Goal: Task Accomplishment & Management: Manage account settings

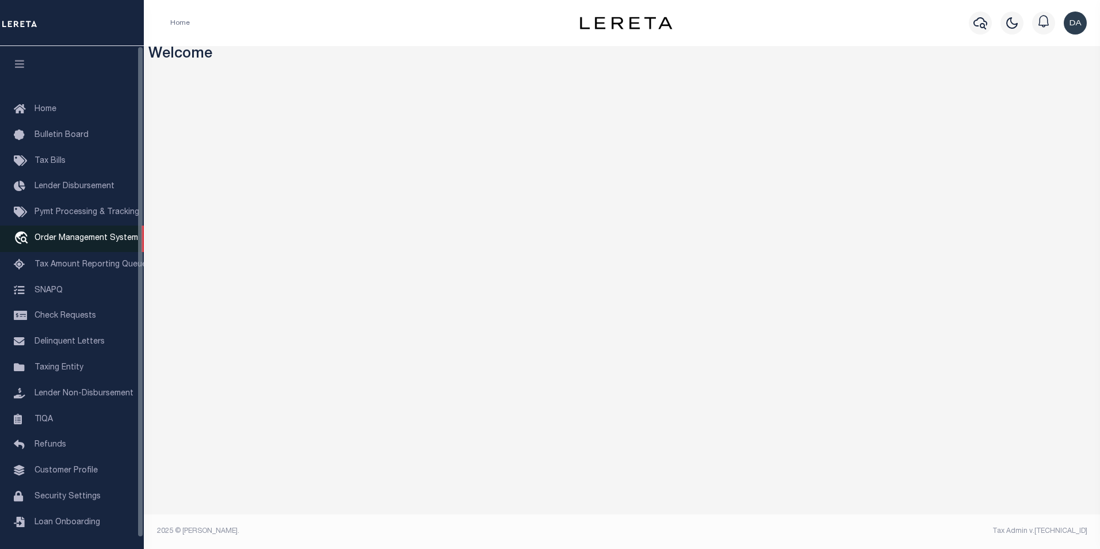
click at [109, 239] on span "Order Management System" at bounding box center [87, 238] width 104 height 8
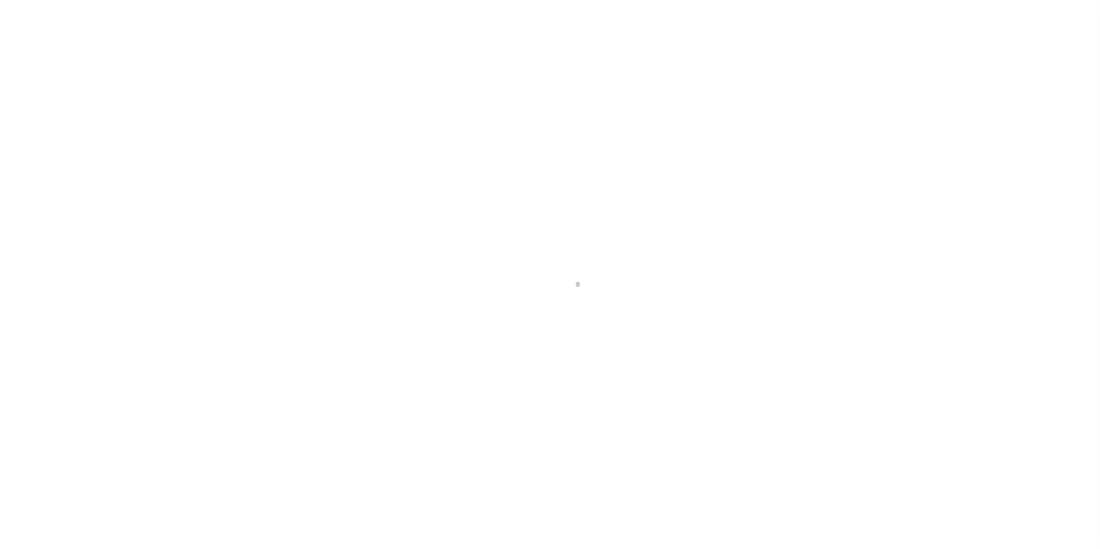
scroll to position [12, 0]
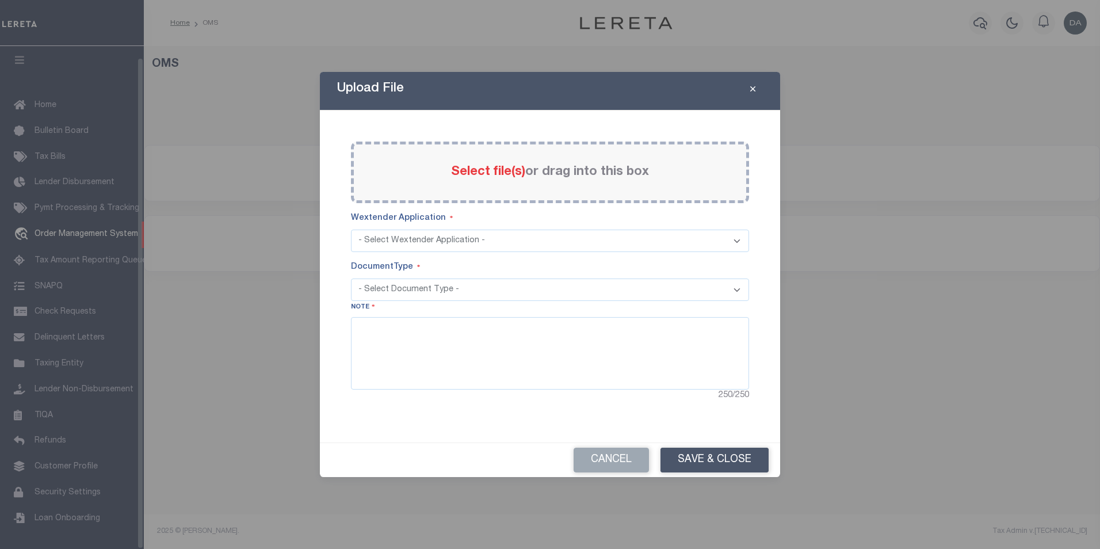
select select "200"
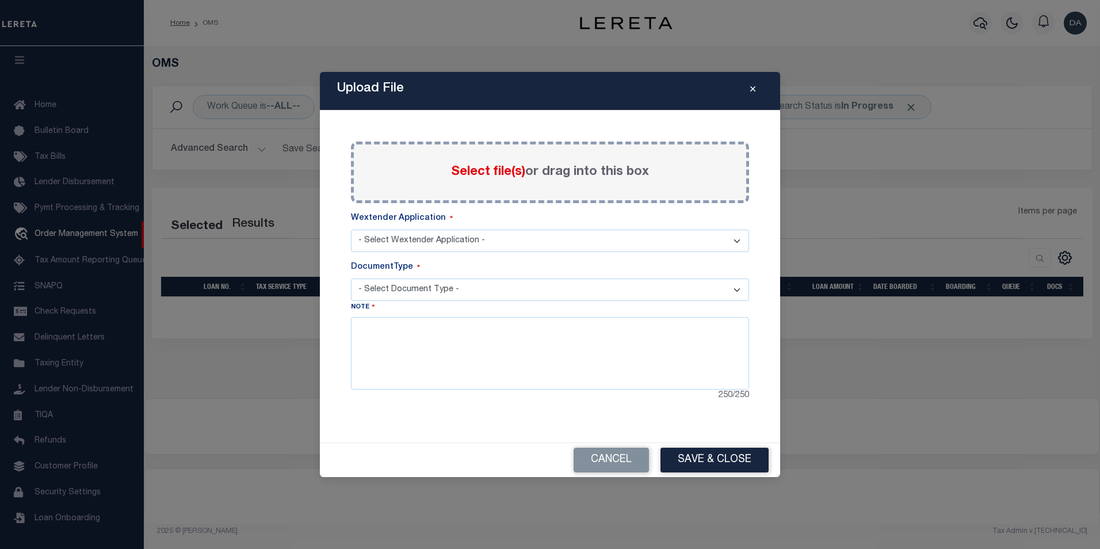
select select "200"
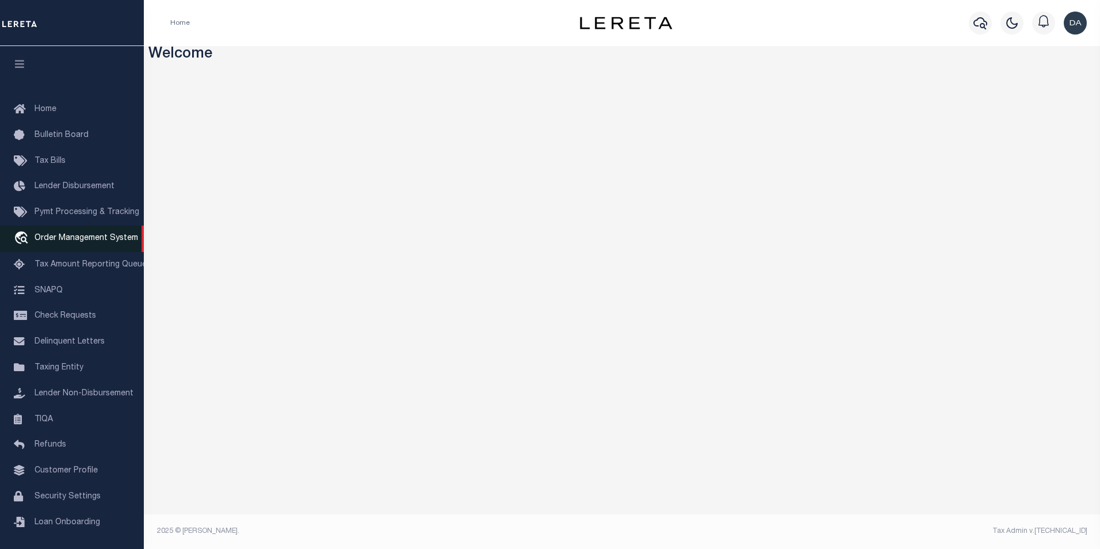
click at [120, 238] on span "Order Management System" at bounding box center [87, 238] width 104 height 8
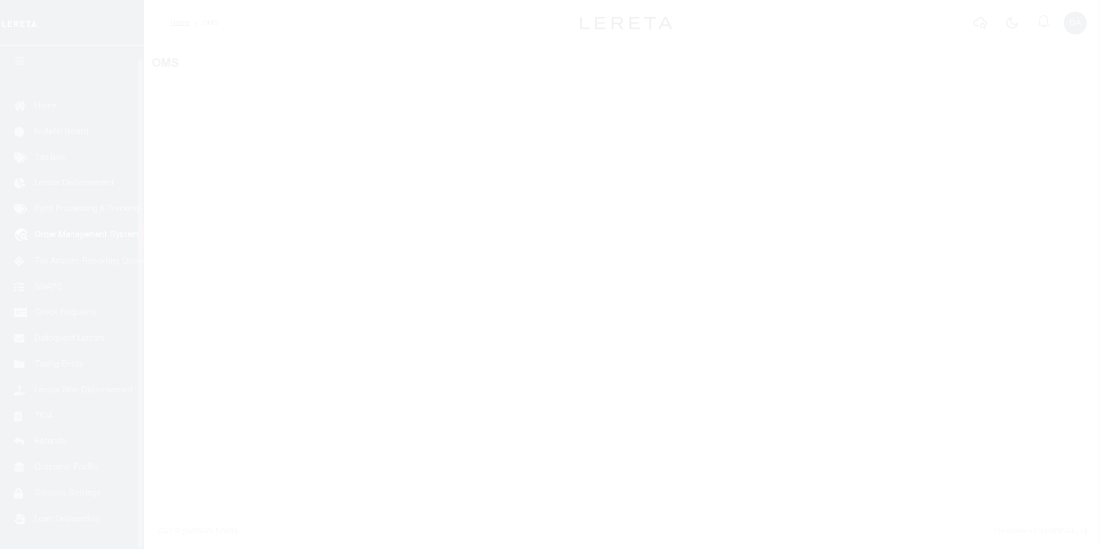
scroll to position [12, 0]
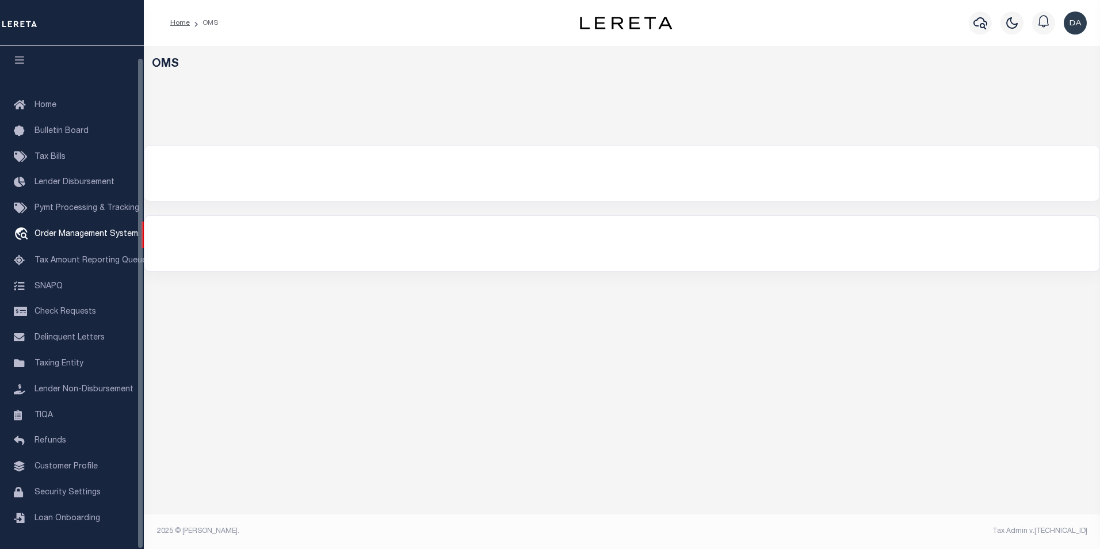
select select "200"
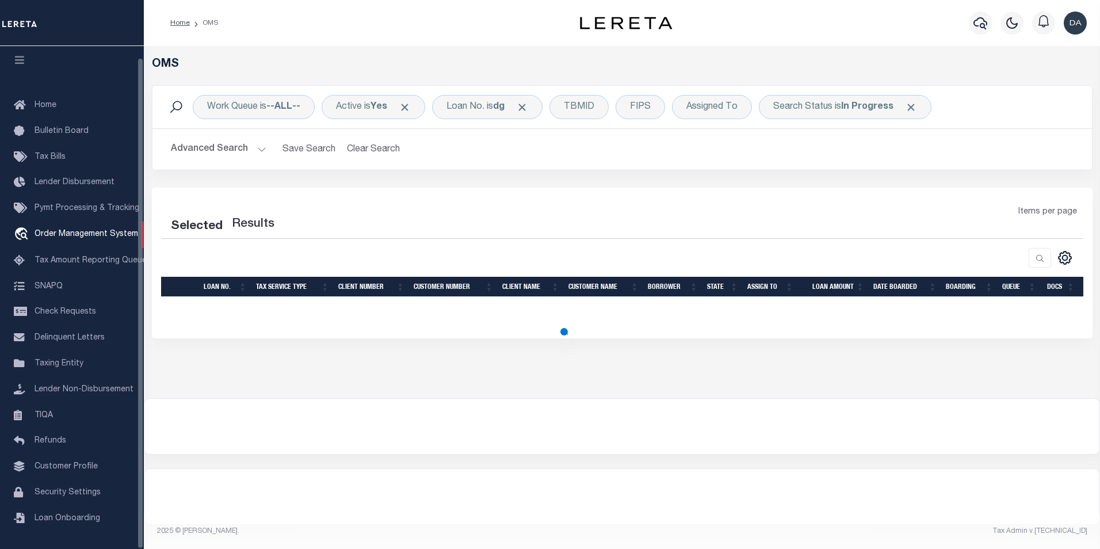
select select "200"
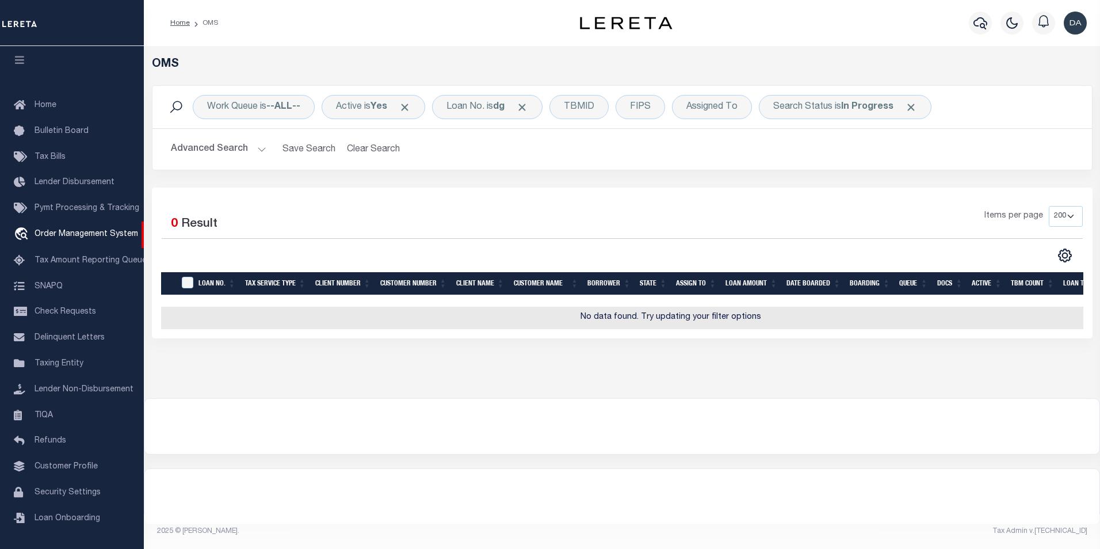
click at [466, 91] on div "Work Queue is --ALL-- Active is Yes Loan No. is dg TBMID FIPS Assigned To Searc…" at bounding box center [622, 107] width 940 height 43
click at [467, 102] on div "Loan No. is dg" at bounding box center [487, 107] width 110 height 24
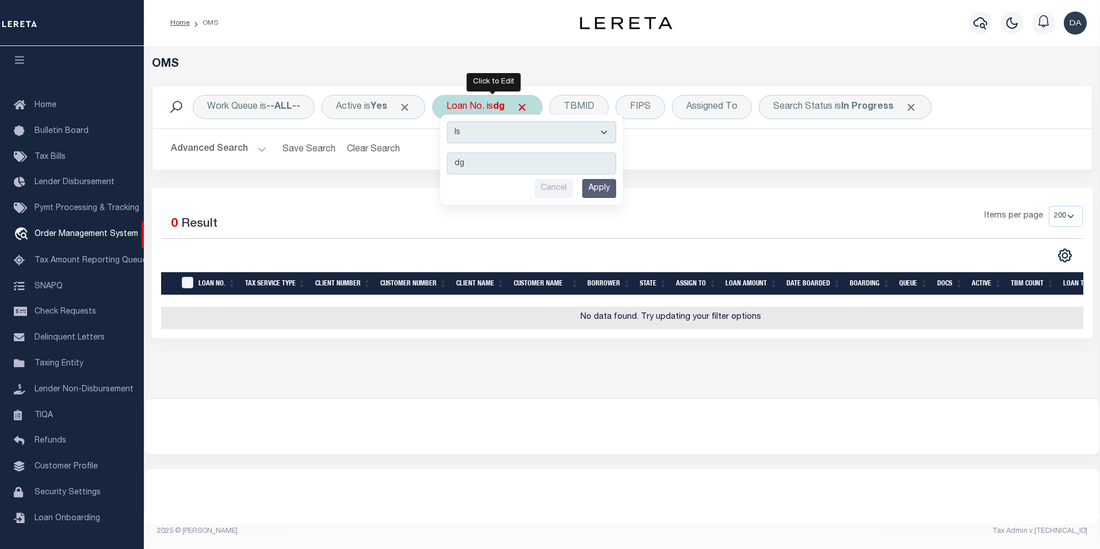
click at [501, 133] on select "Is Contains" at bounding box center [531, 132] width 169 height 22
select select "c"
click at [451, 121] on select "Is Contains" at bounding box center [531, 132] width 169 height 22
click at [612, 193] on input "Apply" at bounding box center [599, 188] width 34 height 19
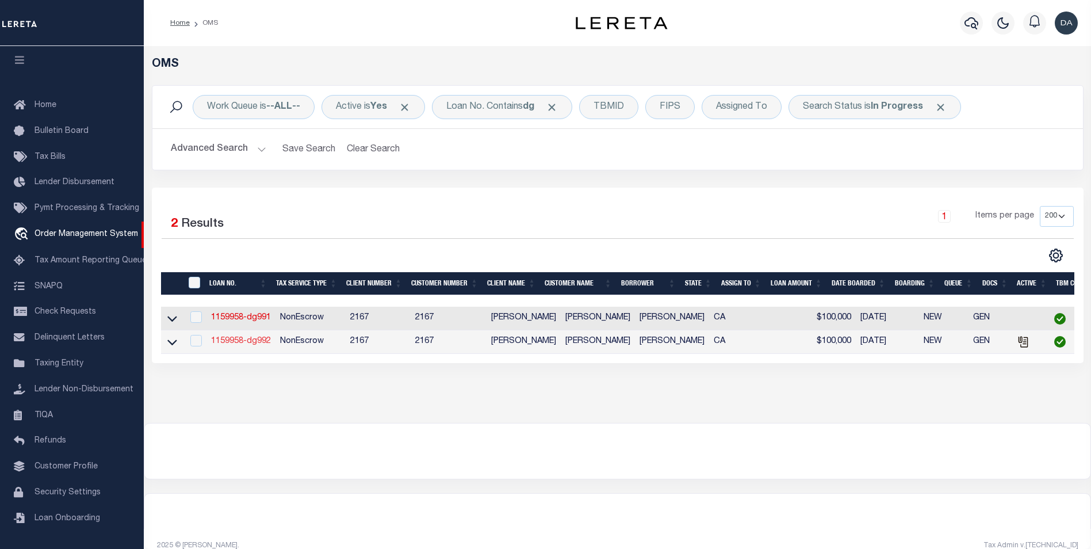
click at [246, 344] on link "1159958-dg992" at bounding box center [241, 341] width 60 height 8
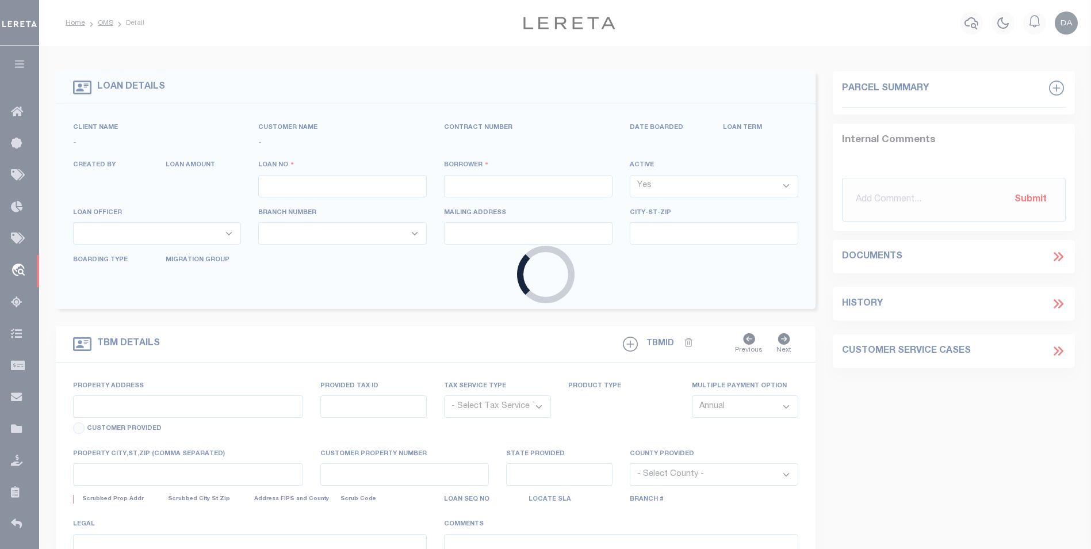
type input "1159958-dg992"
type input "[PERSON_NAME]"
select select
type input "91007"
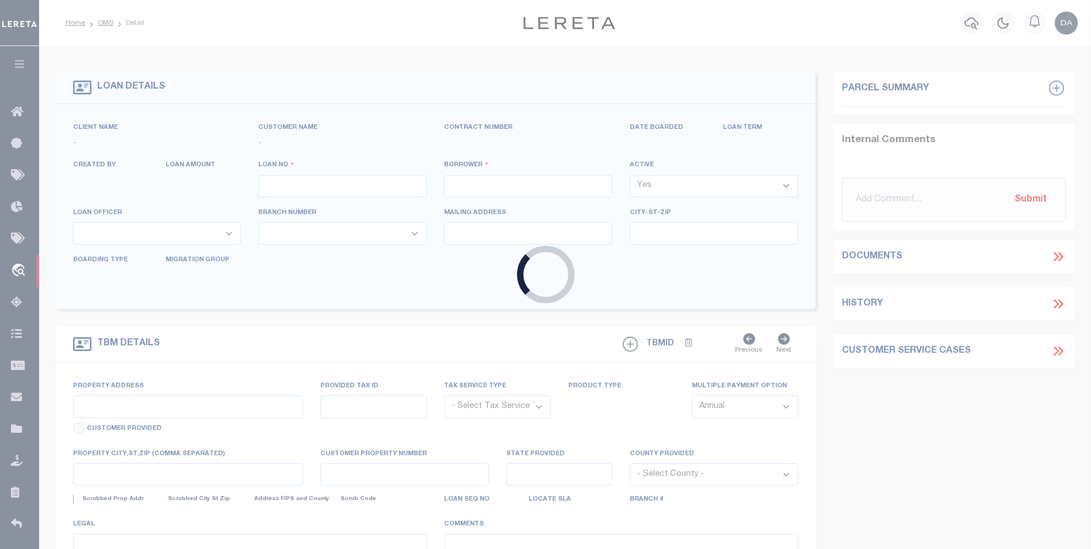
type input "[DATE]"
select select "10"
select select "NonEscrow"
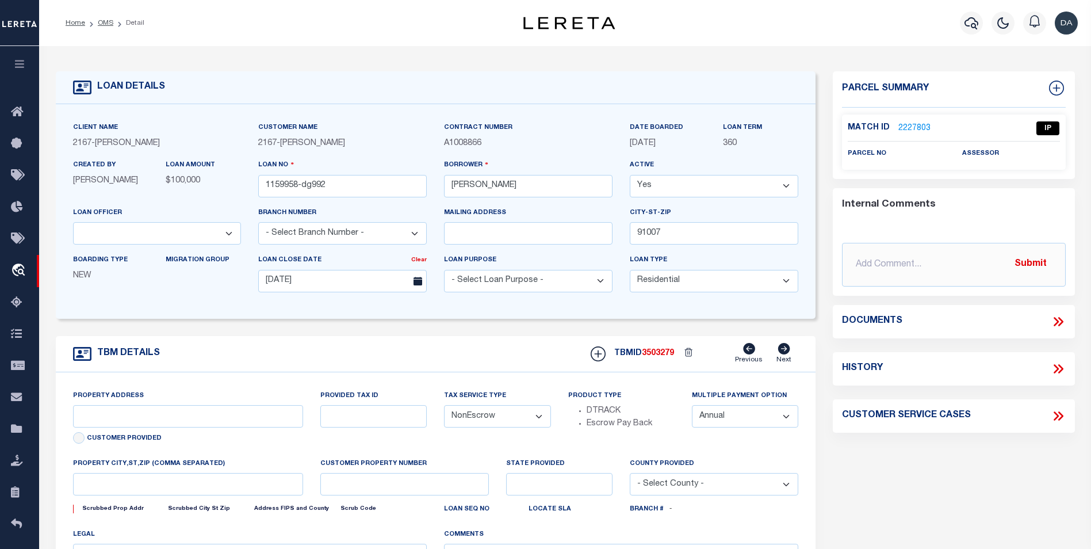
type input "[STREET_ADDRESS]"
select select
type input "ARCADIA CA 91007"
type input "CA"
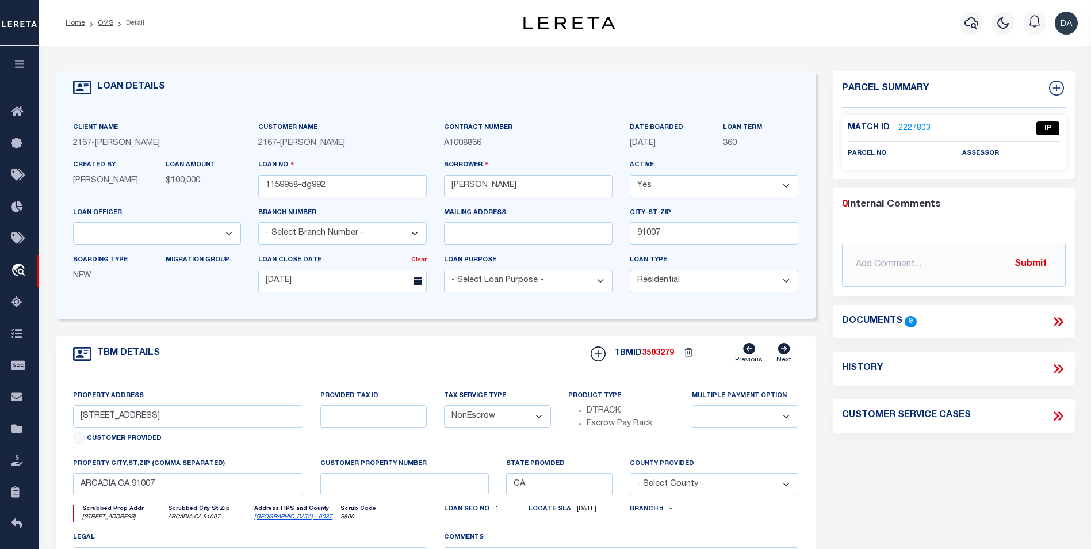
click at [1056, 320] on icon at bounding box center [1058, 321] width 15 height 15
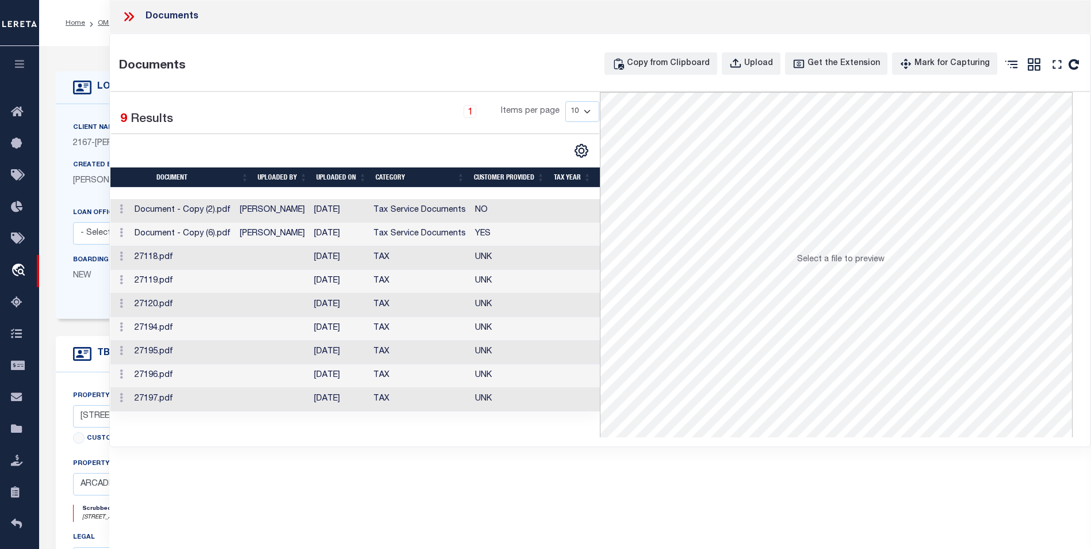
click at [229, 94] on div "Selected 9 Results 1 Items per page 10 25 50 100" at bounding box center [355, 251] width 490 height 319
click at [766, 65] on div "Upload" at bounding box center [759, 64] width 29 height 13
select select
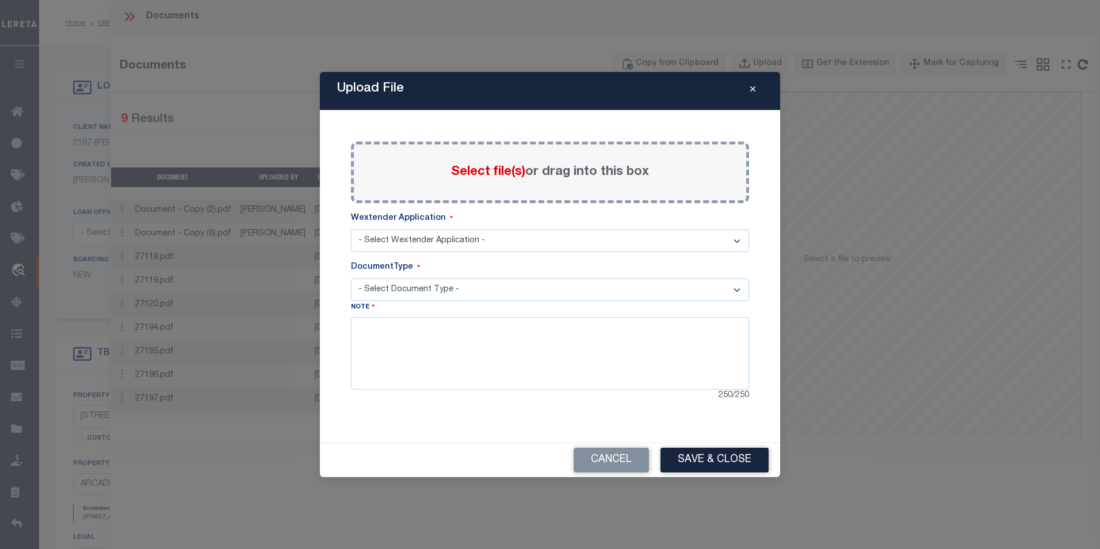
click at [537, 237] on select "- Select Wextender Application - Services Borrower Correspondence" at bounding box center [550, 241] width 398 height 22
select select "6"
click at [351, 230] on select "- Select Wextender Application - Services Borrower Correspondence" at bounding box center [550, 241] width 398 height 22
click at [382, 291] on select "- Select Document Type -" at bounding box center [550, 289] width 398 height 22
click at [351, 278] on select "- Select Document Type -" at bounding box center [550, 289] width 398 height 22
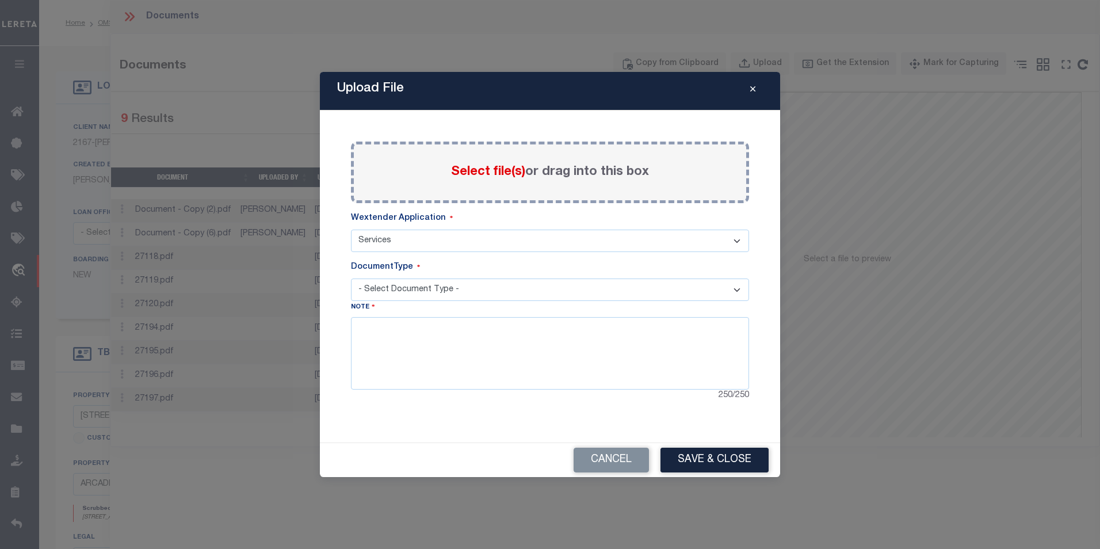
click at [453, 451] on div "Cancel Save & Close" at bounding box center [550, 460] width 460 height 34
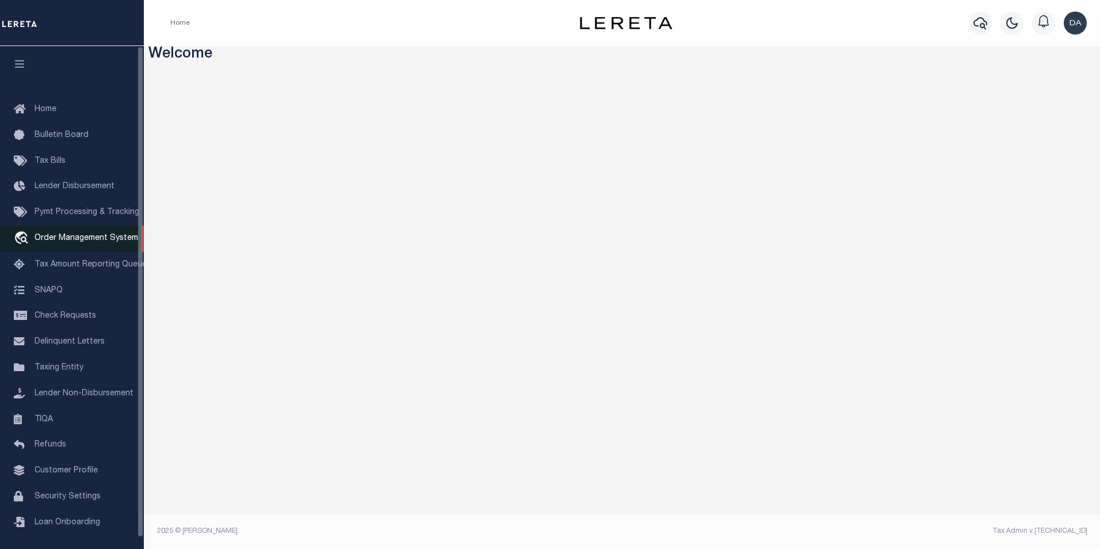
click at [90, 237] on span "Order Management System" at bounding box center [87, 238] width 104 height 8
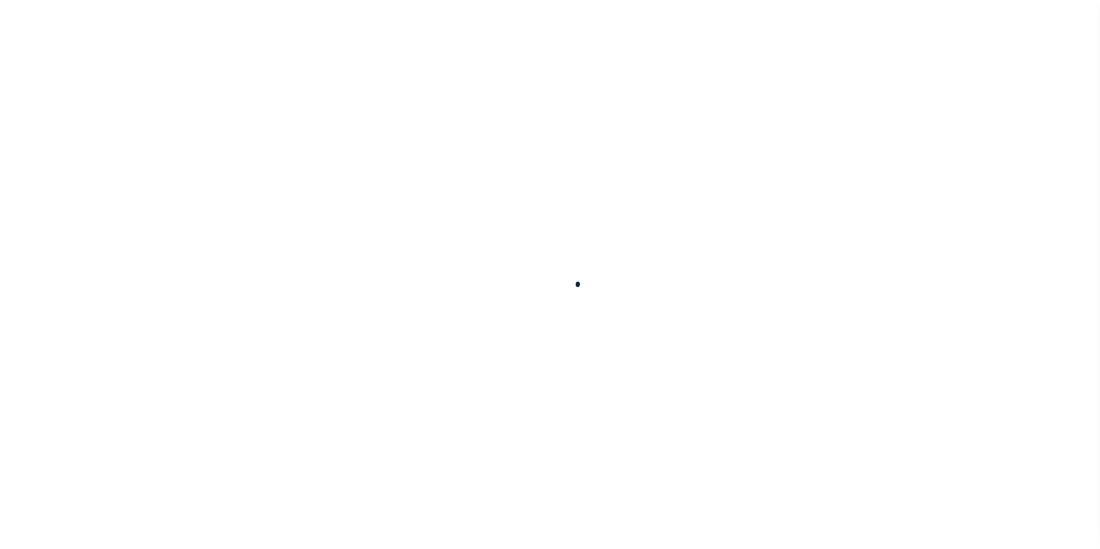
scroll to position [6, 0]
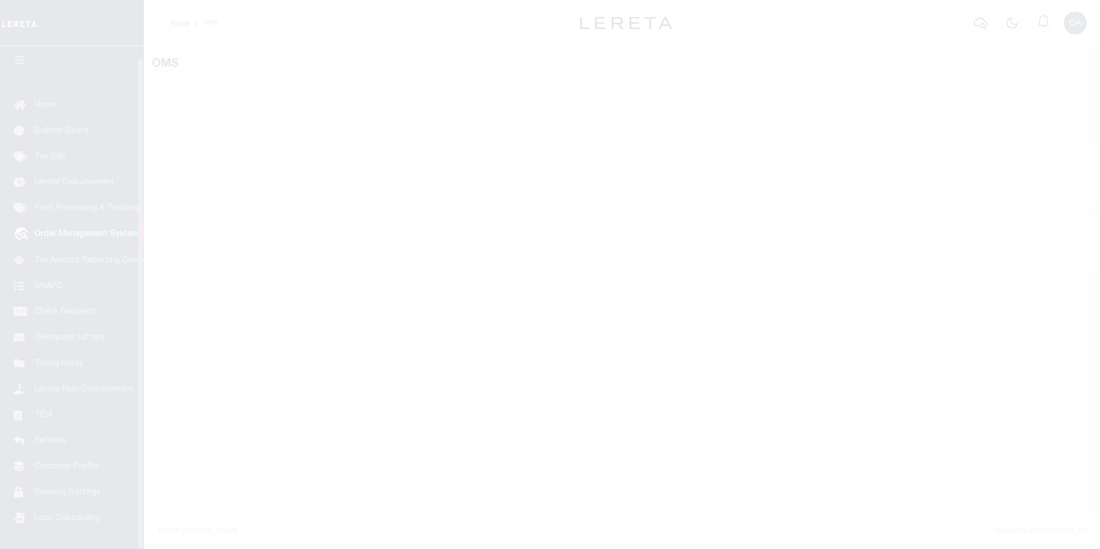
select select "200"
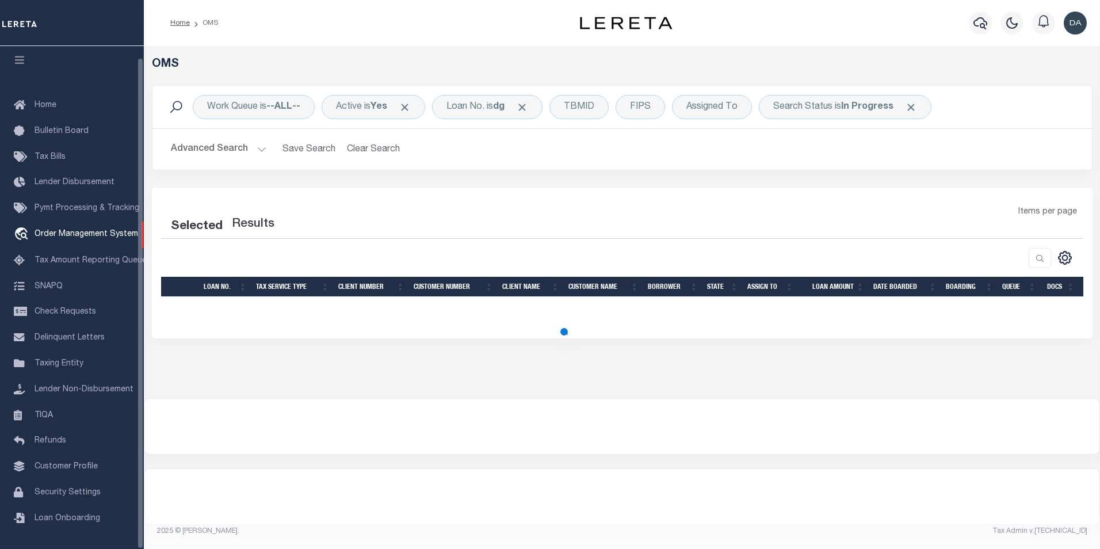
scroll to position [12, 0]
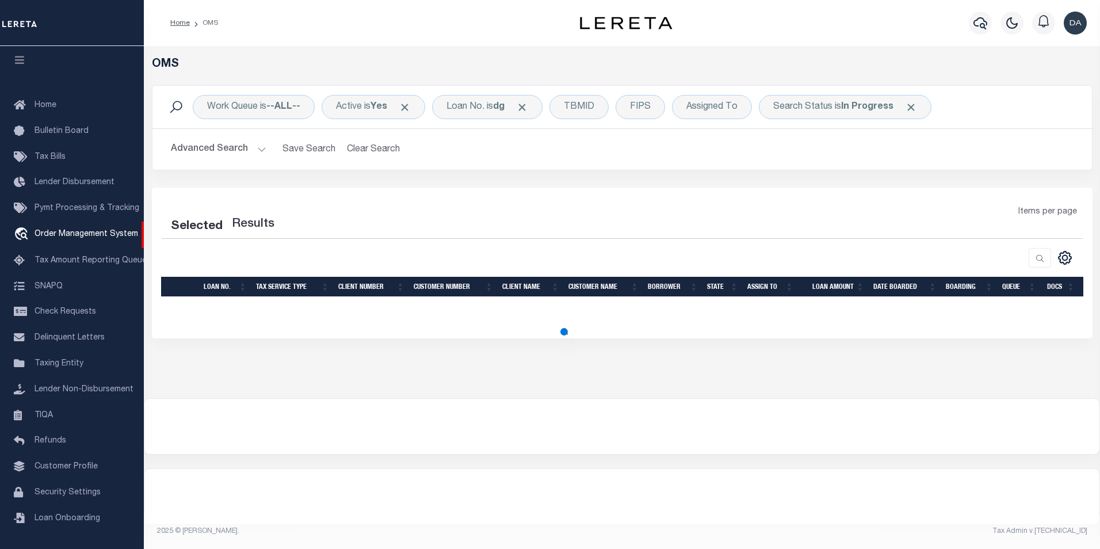
select select "200"
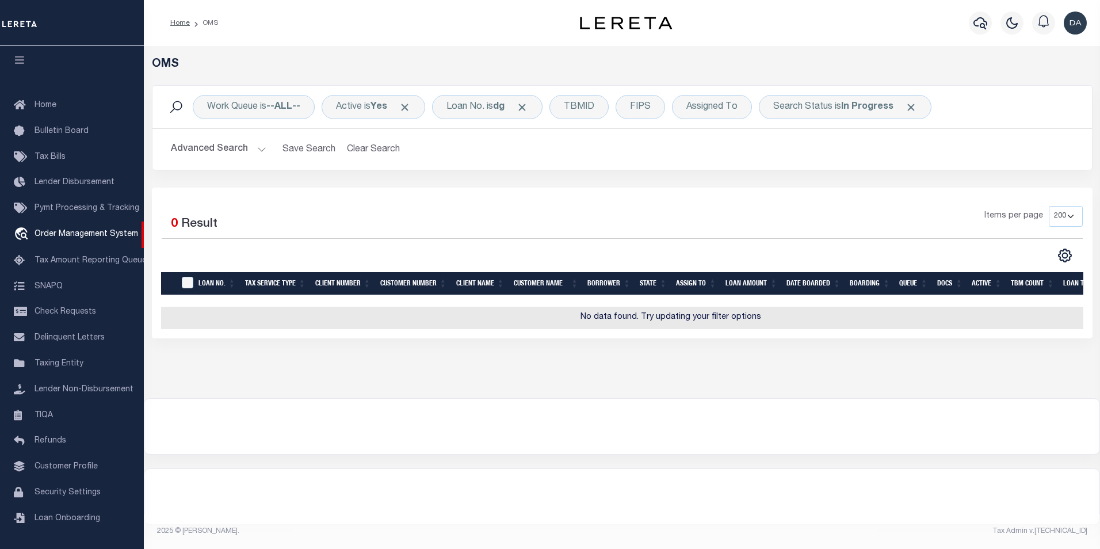
click at [326, 224] on div "Selected 0 Result" at bounding box center [270, 222] width 217 height 32
click at [484, 110] on div "Loan No. is dg" at bounding box center [487, 107] width 110 height 24
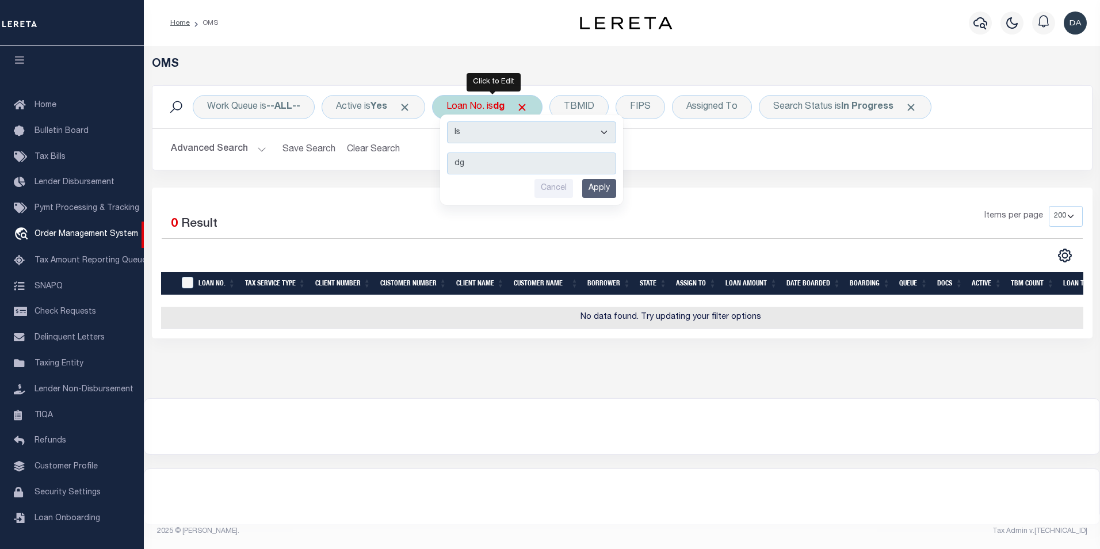
click at [488, 131] on select "Is Contains" at bounding box center [531, 132] width 169 height 22
select select "c"
click at [451, 121] on select "Is Contains" at bounding box center [531, 132] width 169 height 22
click at [609, 190] on input "Apply" at bounding box center [599, 188] width 34 height 19
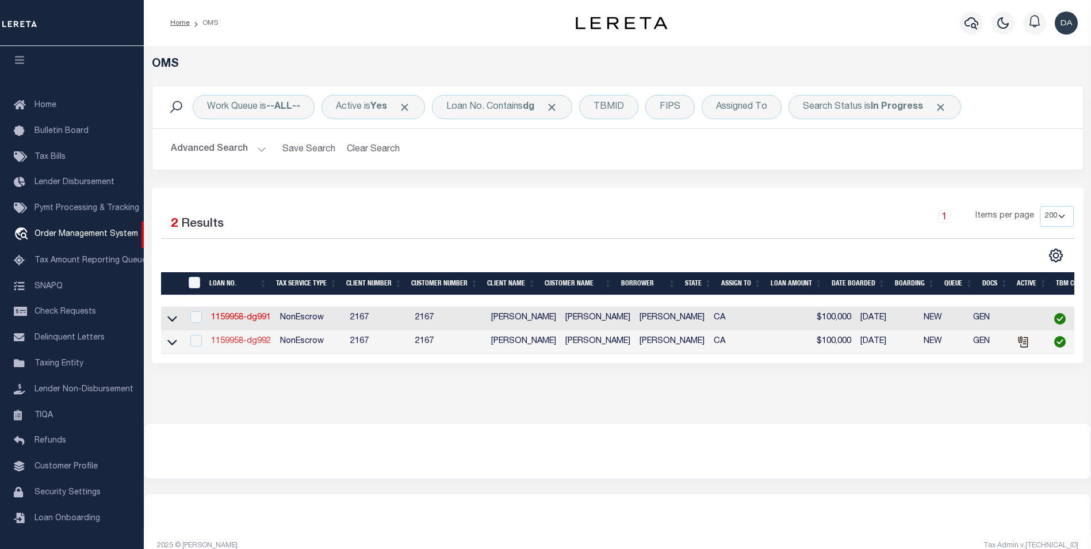
click at [270, 345] on link "1159958-dg992" at bounding box center [241, 341] width 60 height 8
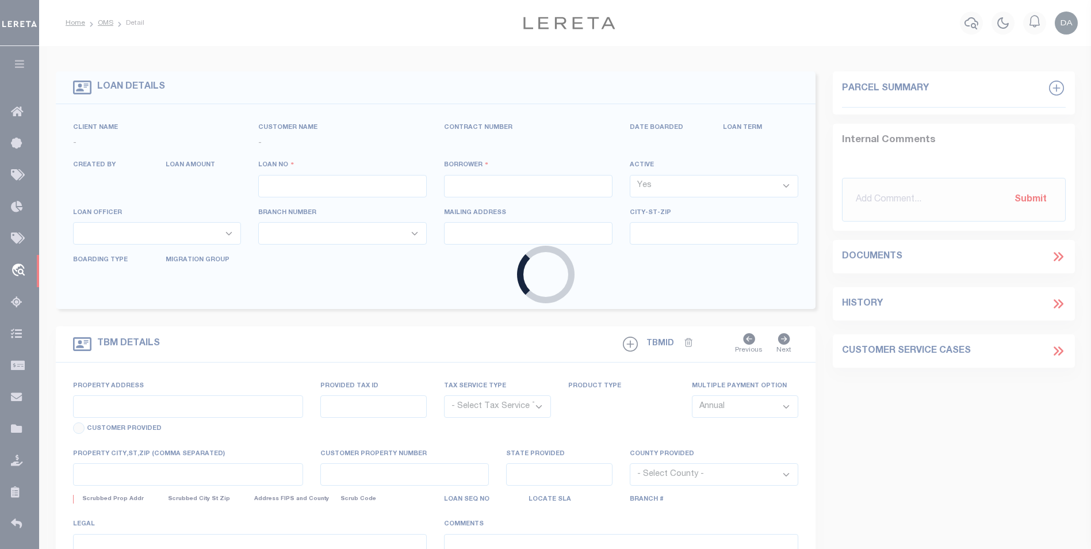
type input "1159958-dg992"
type input "[PERSON_NAME]"
select select
type input "91007"
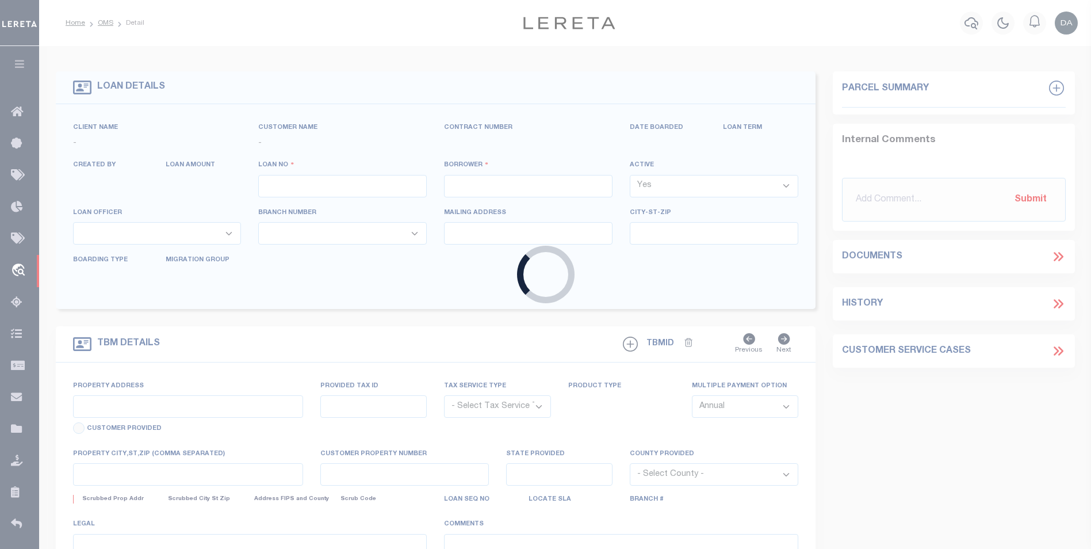
type input "[DATE]"
select select "10"
select select "NonEscrow"
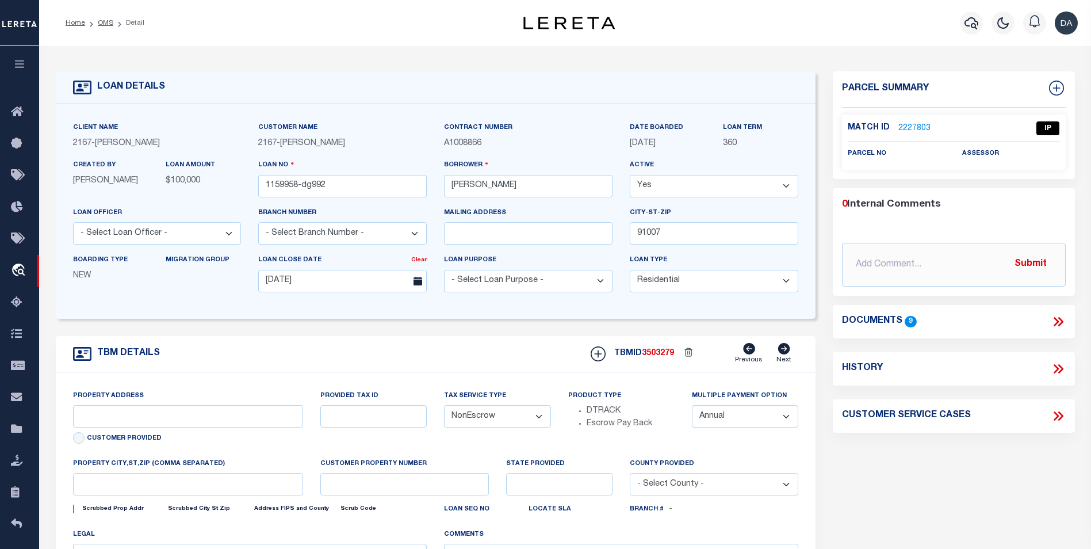
type input "[STREET_ADDRESS]"
select select
type input "ARCADIA CA 91007"
type input "CA"
click at [1059, 318] on icon at bounding box center [1058, 321] width 15 height 15
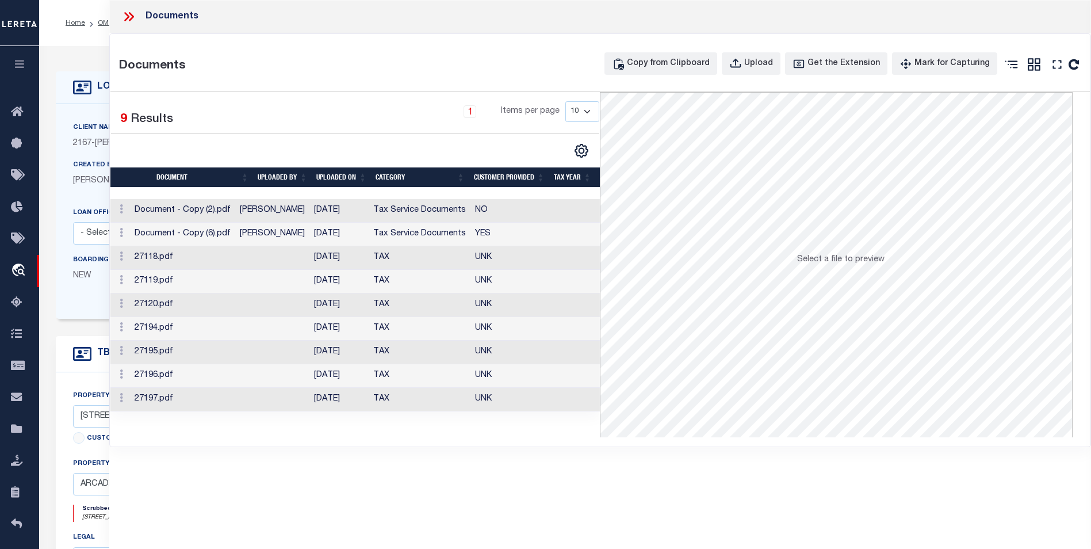
drag, startPoint x: 228, startPoint y: 507, endPoint x: 284, endPoint y: 480, distance: 62.3
click at [228, 507] on div "Documents Documents Copy from Clipboard Upload Get the Extension Mark for Captu…" at bounding box center [600, 258] width 982 height 517
click at [772, 64] on div "Upload" at bounding box center [759, 64] width 29 height 13
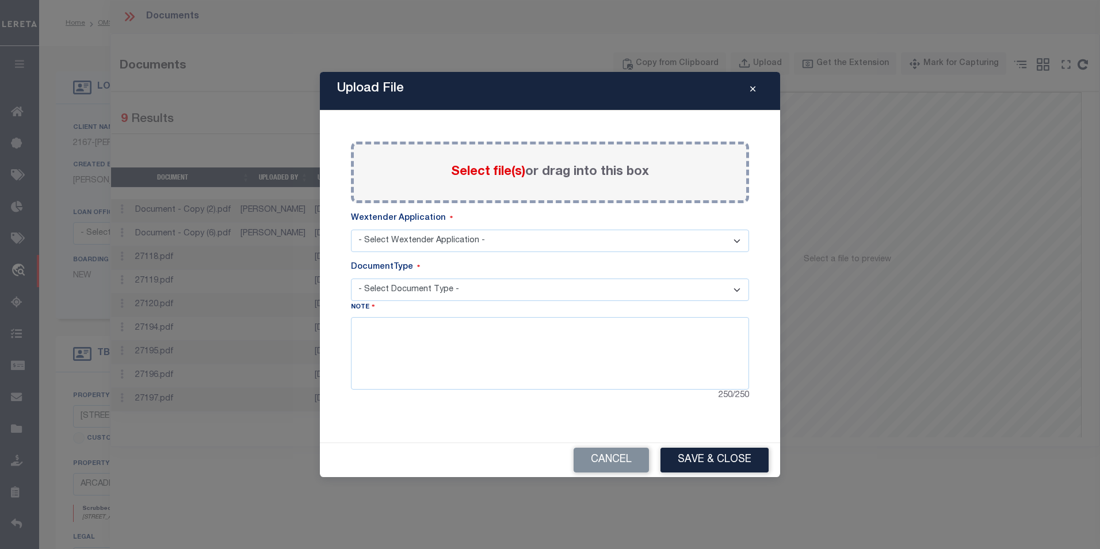
click at [492, 242] on select "- Select Wextender Application - Services Borrower Correspondence" at bounding box center [550, 241] width 398 height 22
click at [474, 242] on select "- Select Wextender Application - Services Borrower Correspondence" at bounding box center [550, 241] width 398 height 22
select select "6"
click at [351, 230] on select "- Select Wextender Application - Services Borrower Correspondence" at bounding box center [550, 241] width 398 height 22
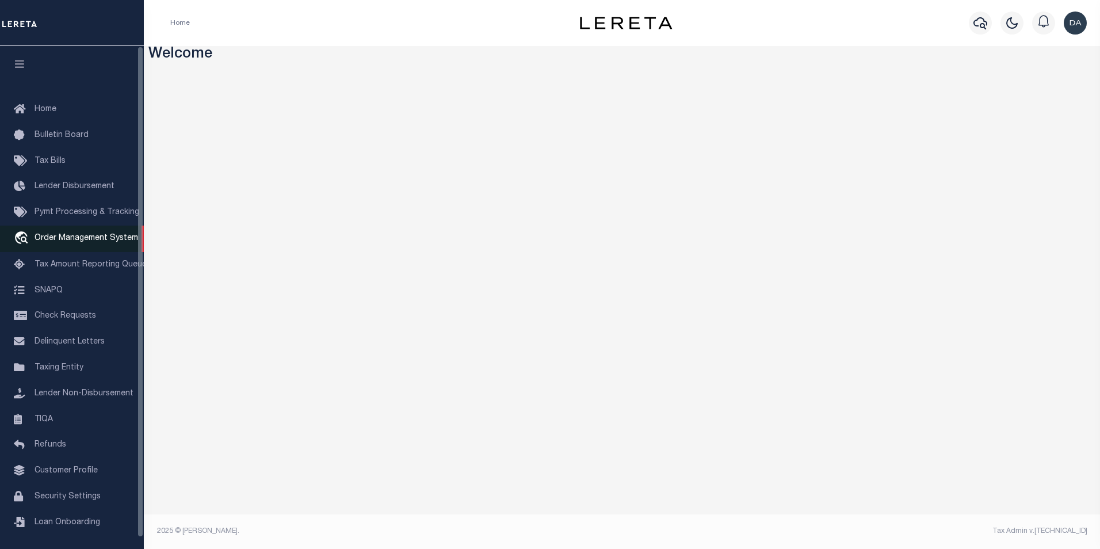
click at [92, 242] on span "Order Management System" at bounding box center [87, 238] width 104 height 8
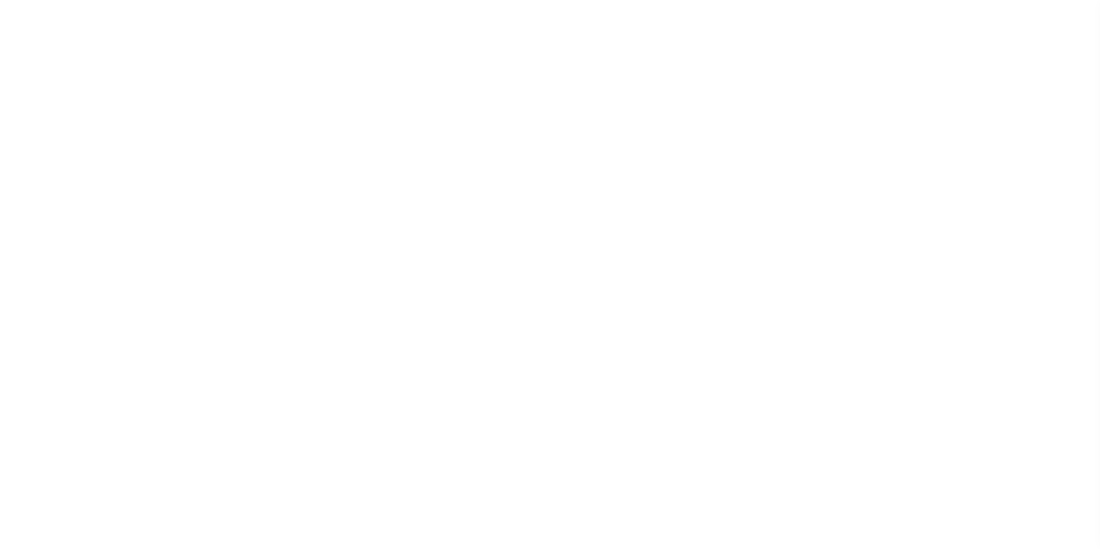
select select "200"
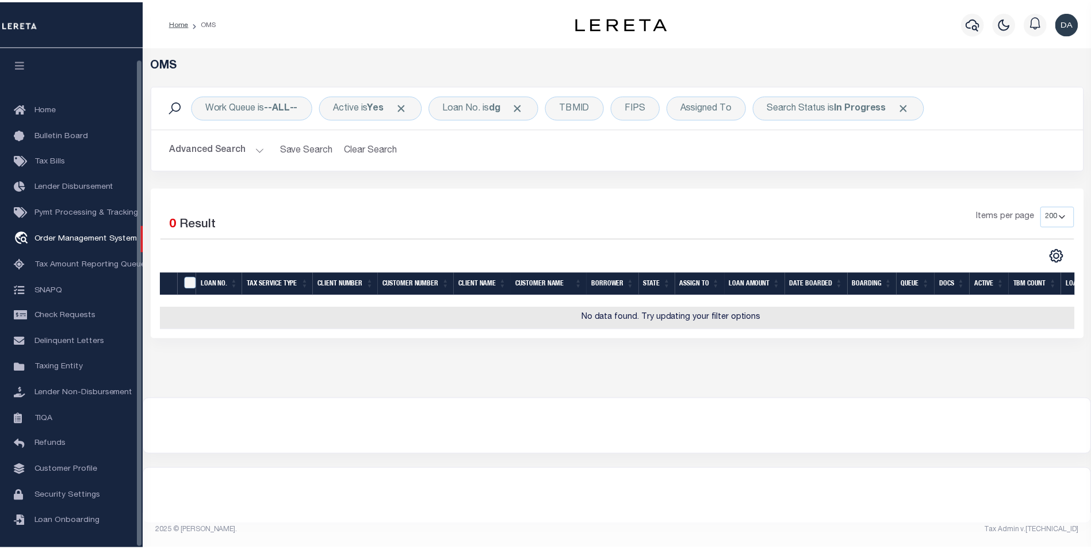
scroll to position [12, 0]
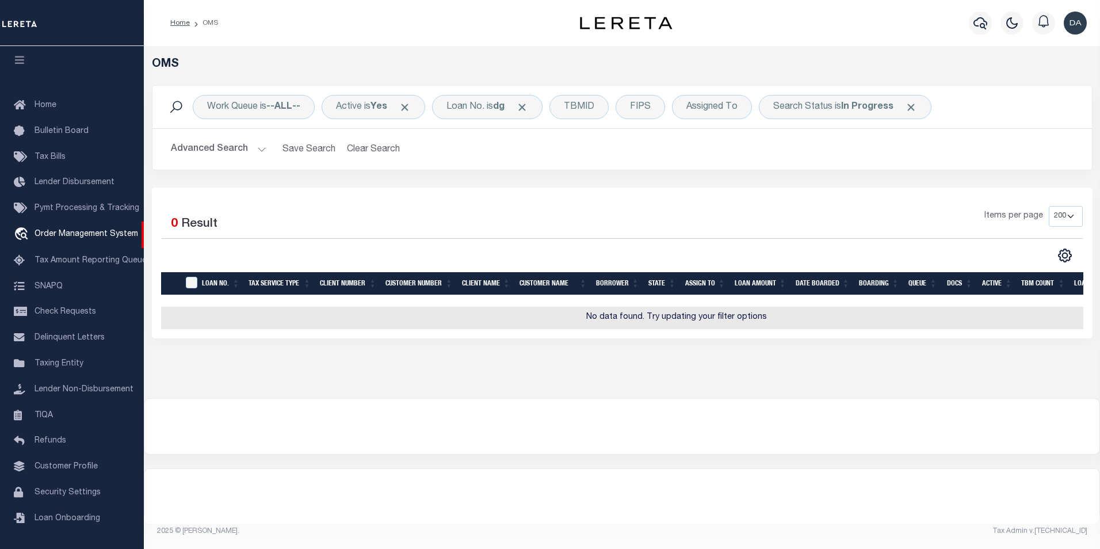
click at [181, 184] on div "Work Queue is --ALL-- Active is Yes Loan No. is dg TBMID FIPS Assigned To Searc…" at bounding box center [622, 136] width 958 height 102
click at [497, 117] on div "Loan No. is dg" at bounding box center [487, 107] width 110 height 24
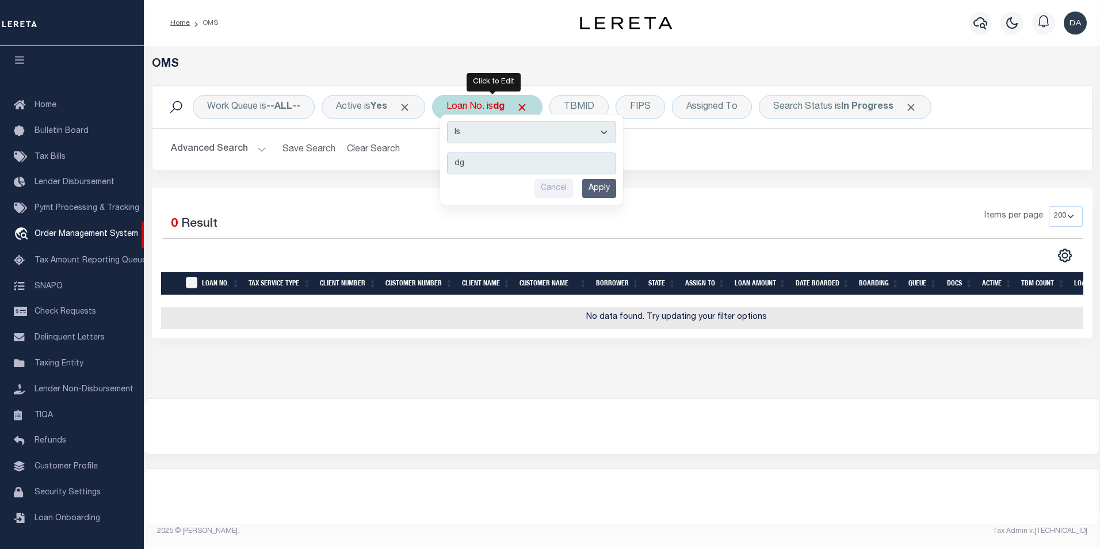
click at [500, 132] on select "Is Contains" at bounding box center [531, 132] width 169 height 22
select select "c"
click at [451, 121] on select "Is Contains" at bounding box center [531, 132] width 169 height 22
click at [597, 193] on input "Apply" at bounding box center [599, 188] width 34 height 19
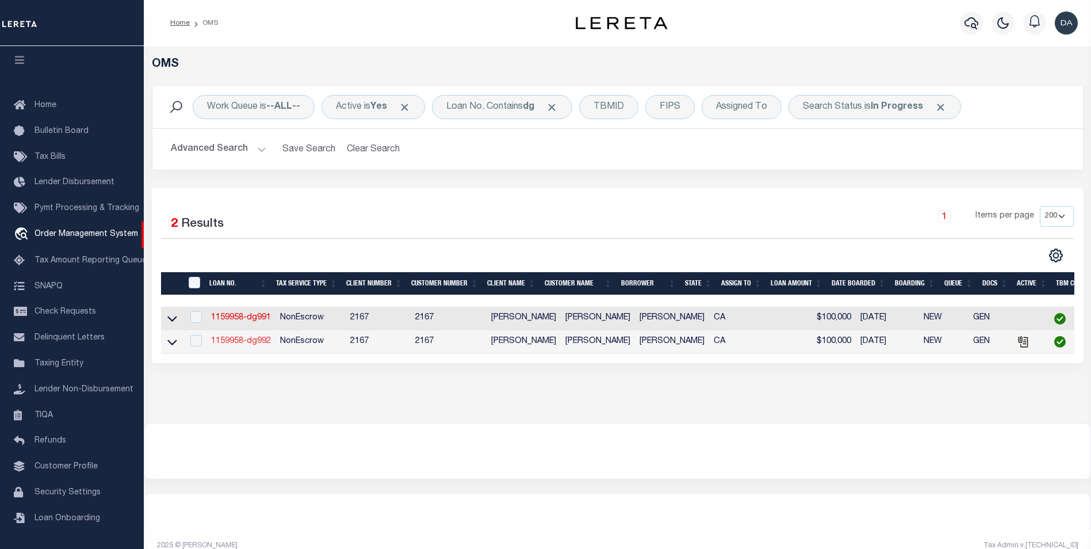
click at [242, 341] on link "1159958-dg992" at bounding box center [241, 341] width 60 height 8
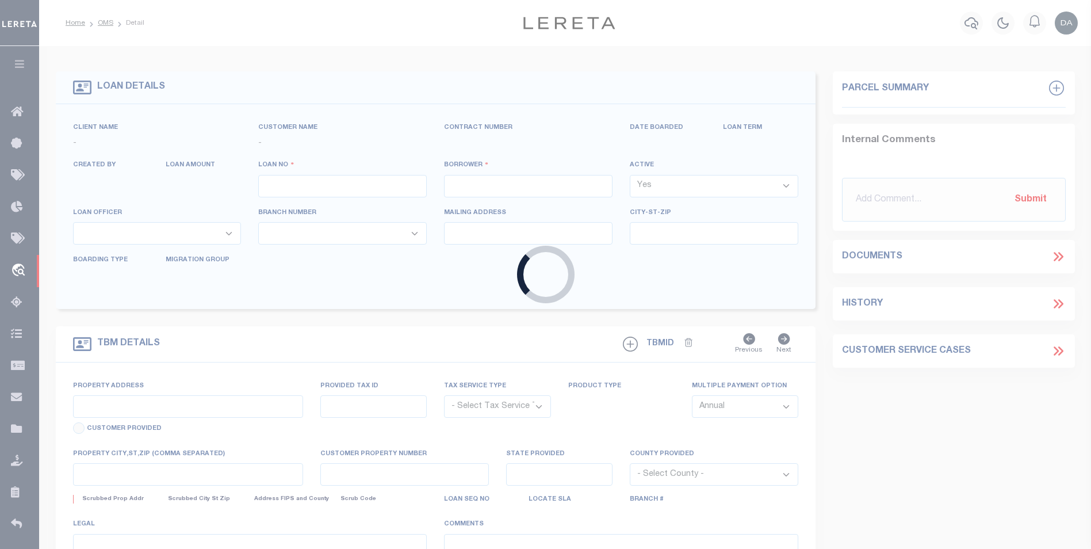
type input "1159958-dg992"
type input "[PERSON_NAME]"
select select
type input "91007"
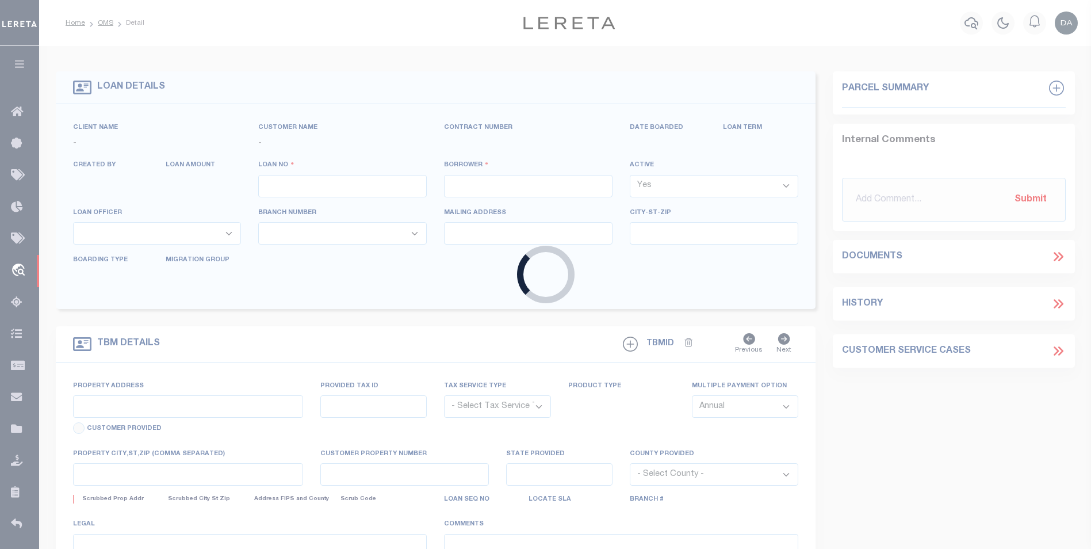
type input "[DATE]"
select select "10"
select select "NonEscrow"
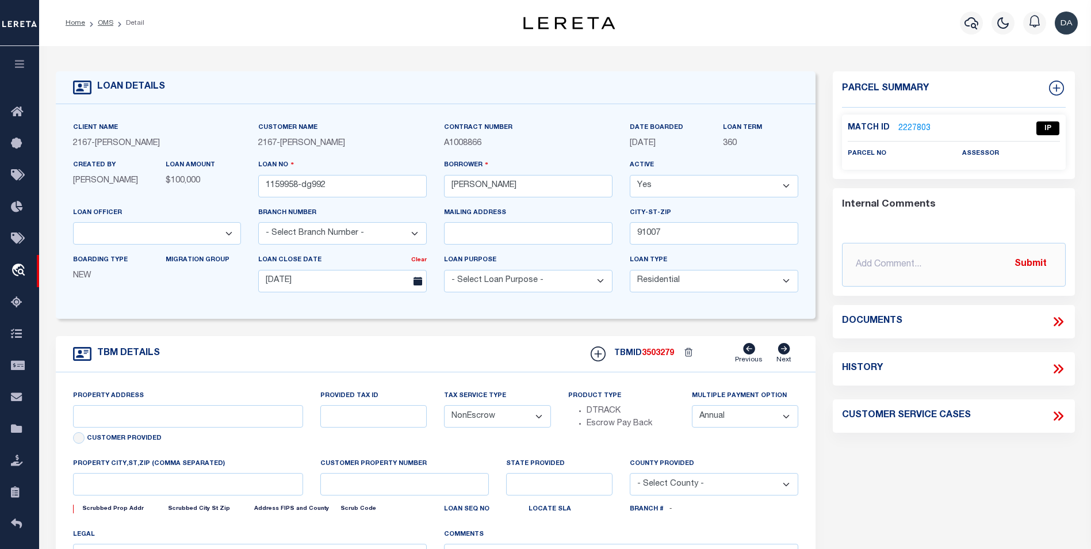
type input "[STREET_ADDRESS]"
select select
type input "ARCADIA CA 91007"
type input "CA"
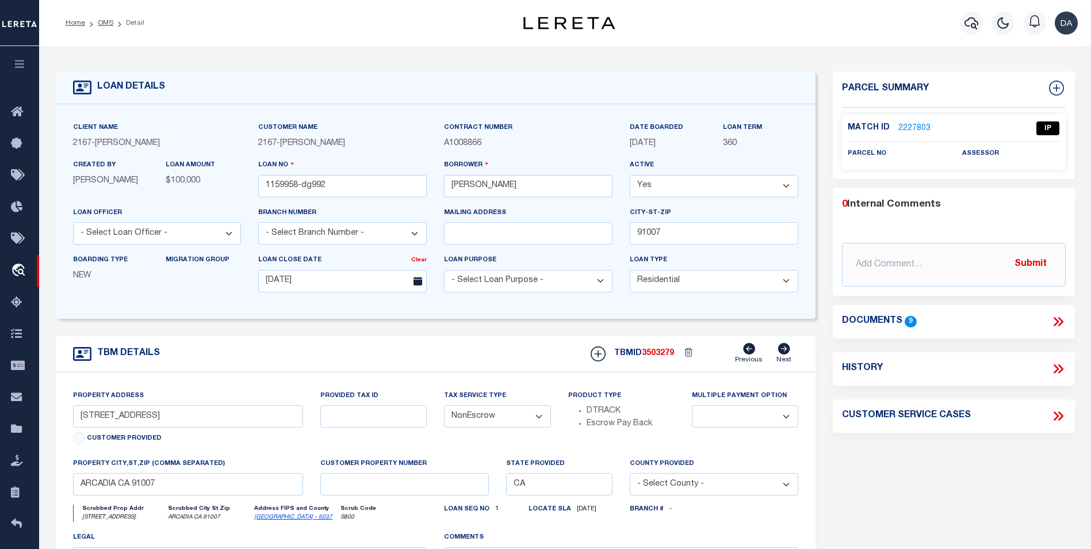
click at [1055, 318] on icon at bounding box center [1058, 321] width 15 height 15
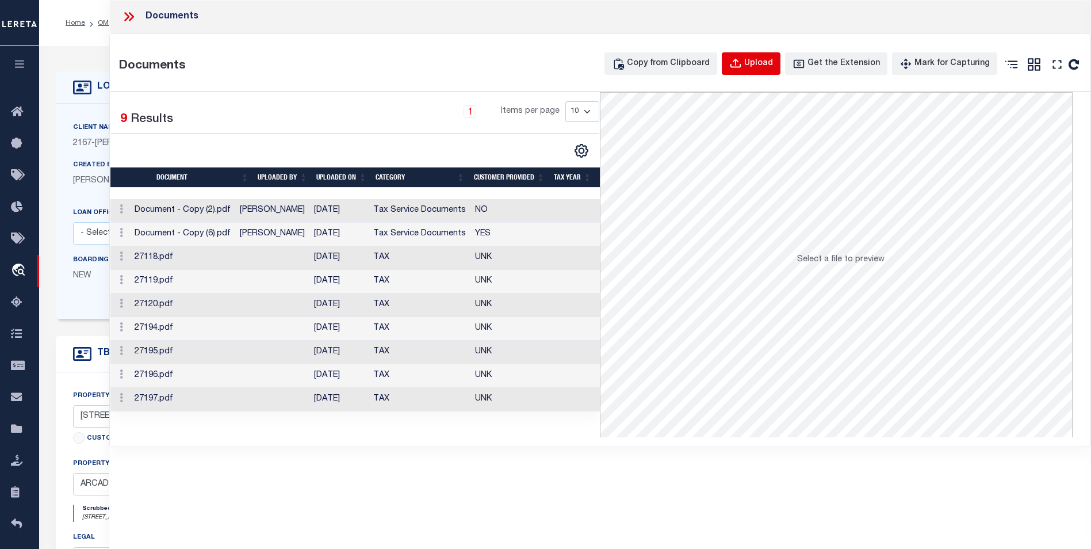
click at [766, 63] on div "Upload" at bounding box center [759, 64] width 29 height 13
select select
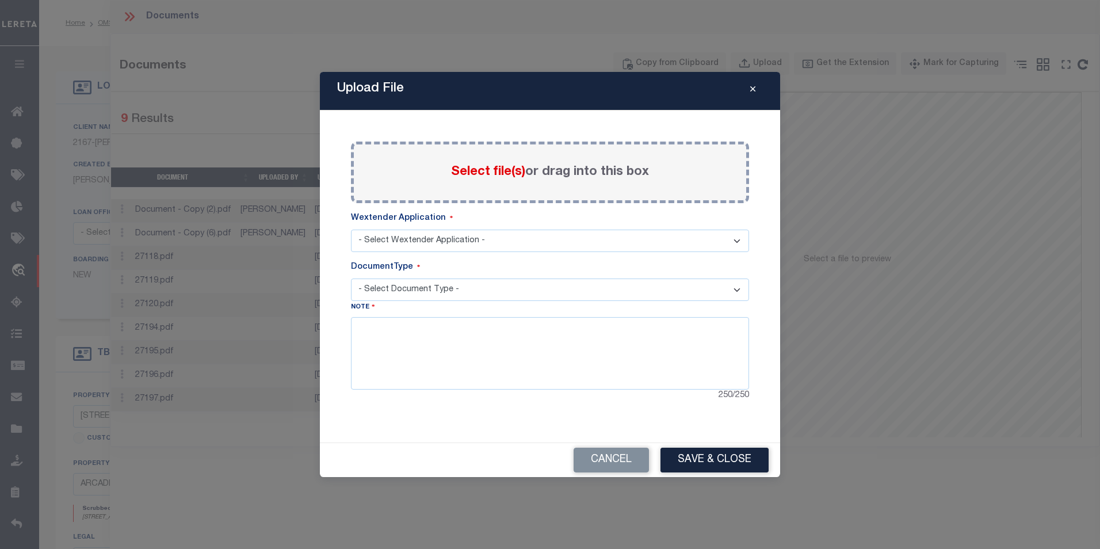
click at [407, 236] on select "- Select Wextender Application - Services Borrower Correspondence" at bounding box center [550, 241] width 398 height 22
select select "6"
click at [351, 230] on select "- Select Wextender Application - Services Borrower Correspondence" at bounding box center [550, 241] width 398 height 22
click at [488, 279] on select "- Select Document Type - Tax Service Documents" at bounding box center [550, 289] width 398 height 22
select select "TAX"
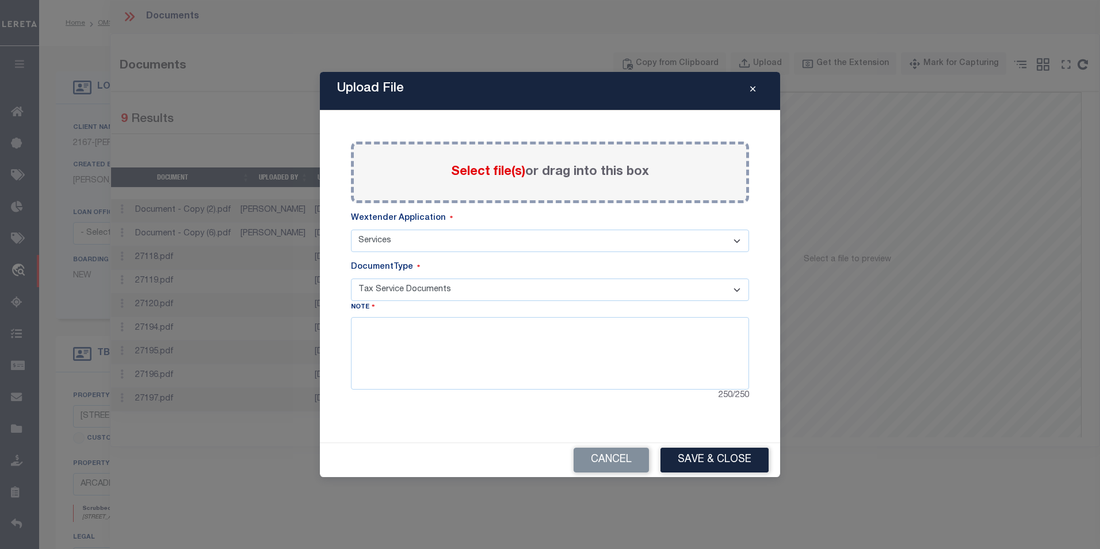
click at [351, 278] on select "- Select Document Type - Tax Service Documents" at bounding box center [550, 289] width 398 height 22
click at [467, 443] on div "Cancel Save & Close" at bounding box center [550, 460] width 460 height 34
click at [457, 460] on div "Cancel Save & Close" at bounding box center [550, 460] width 460 height 34
click at [588, 462] on button "Cancel" at bounding box center [611, 460] width 75 height 25
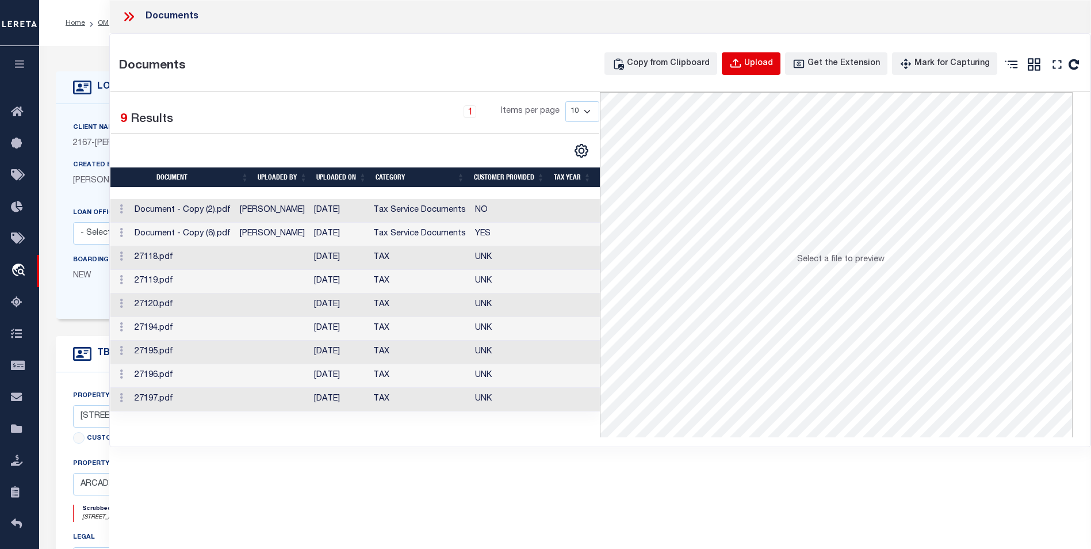
click at [741, 67] on button "Upload" at bounding box center [751, 63] width 59 height 22
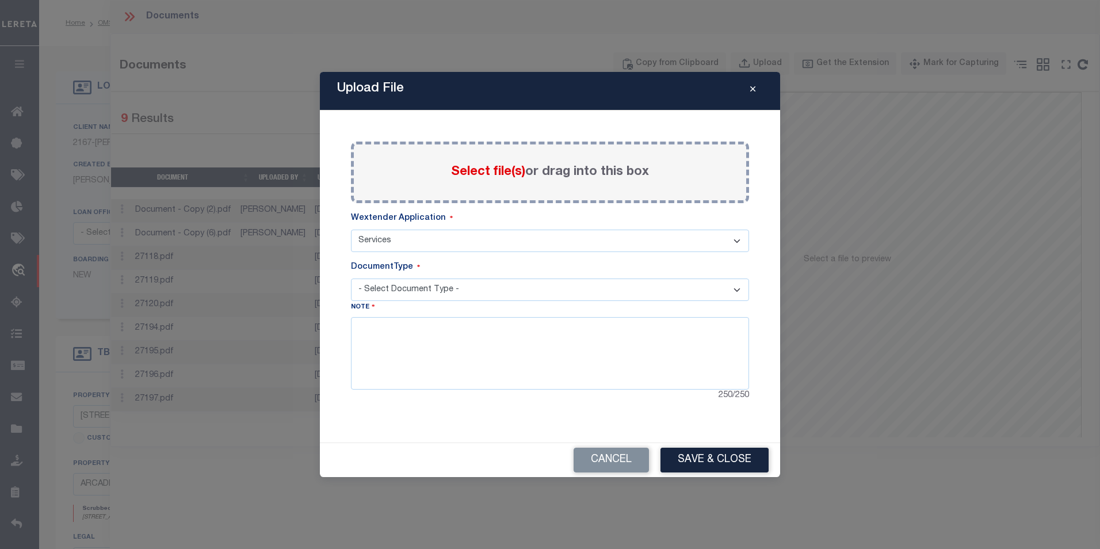
click at [400, 287] on select "- Select Document Type - Tax Service Documents" at bounding box center [550, 289] width 398 height 22
select select "TAX"
click at [351, 278] on select "- Select Document Type - Tax Service Documents" at bounding box center [550, 289] width 398 height 22
click at [625, 368] on textarea at bounding box center [550, 353] width 398 height 72
type textarea "sss"
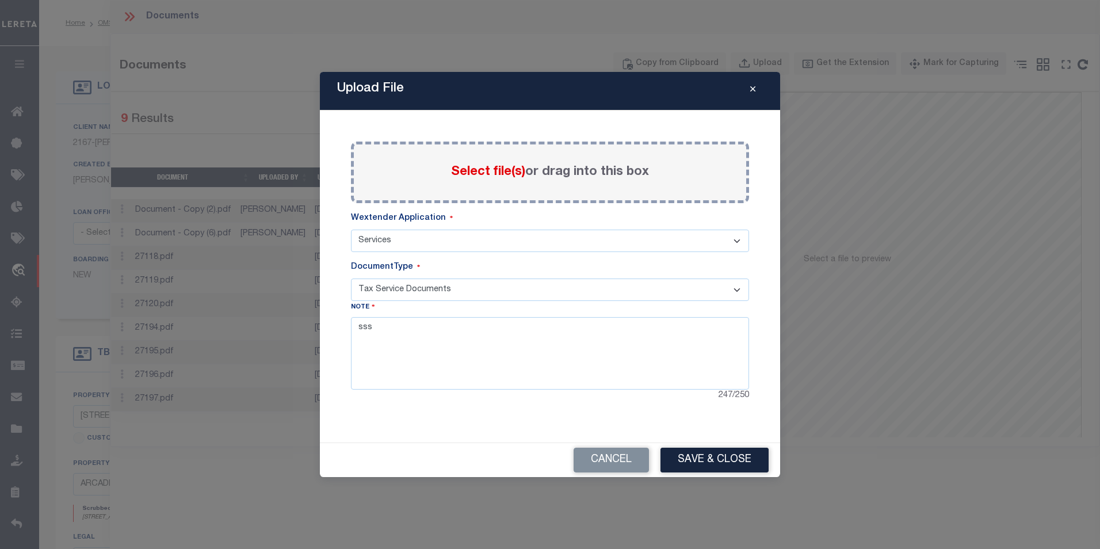
click at [481, 175] on span "Select file(s)" at bounding box center [488, 172] width 74 height 13
click at [0, 0] on input "Select file(s) or drag into this box" at bounding box center [0, 0] width 0 height 0
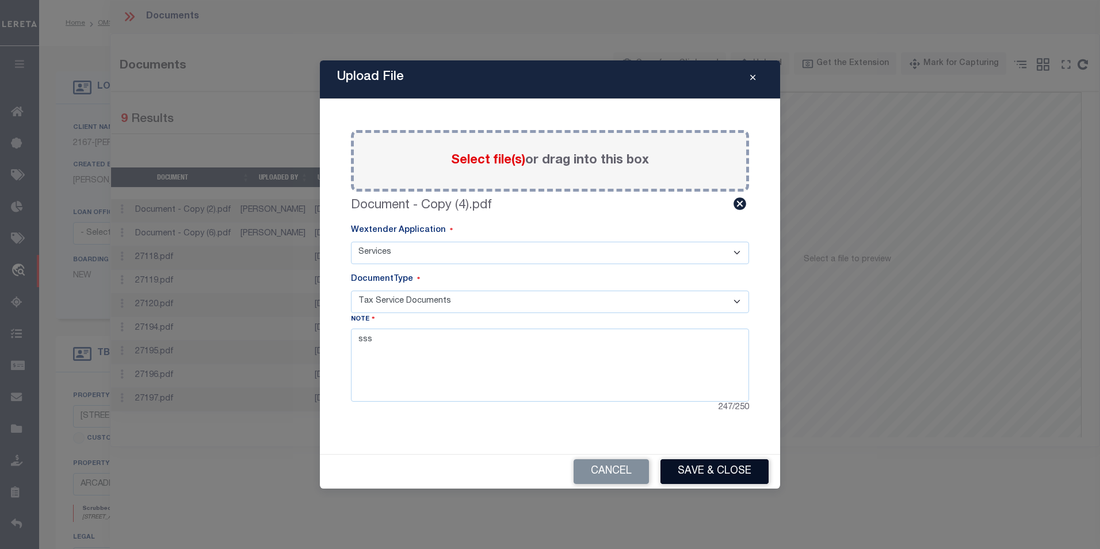
click at [711, 467] on button "Save & Close" at bounding box center [715, 471] width 108 height 25
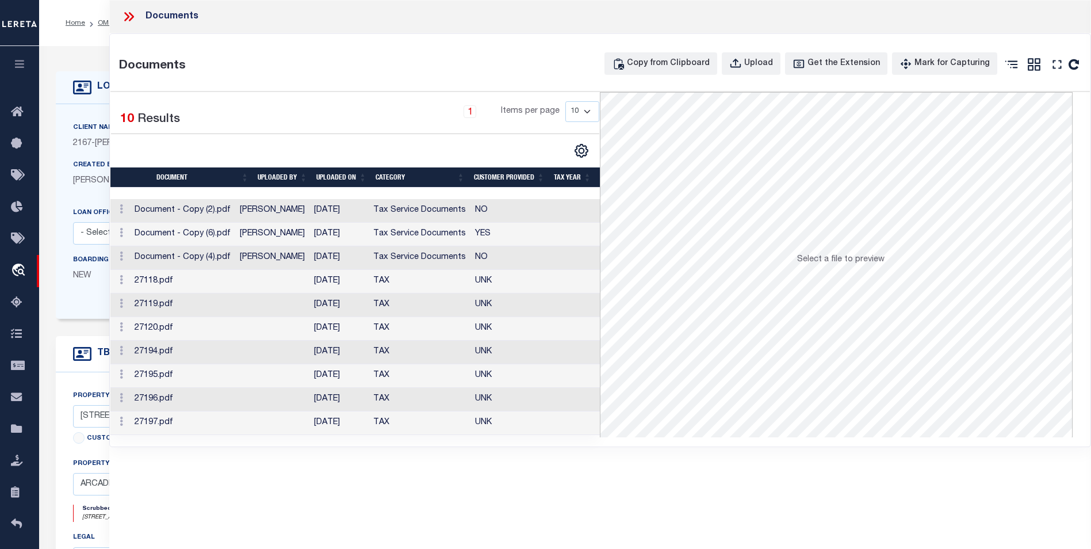
click at [358, 500] on div "Documents Documents Copy from Clipboard Upload Get the Extension Mark for Captu…" at bounding box center [600, 258] width 982 height 517
